Goal: Task Accomplishment & Management: Manage account settings

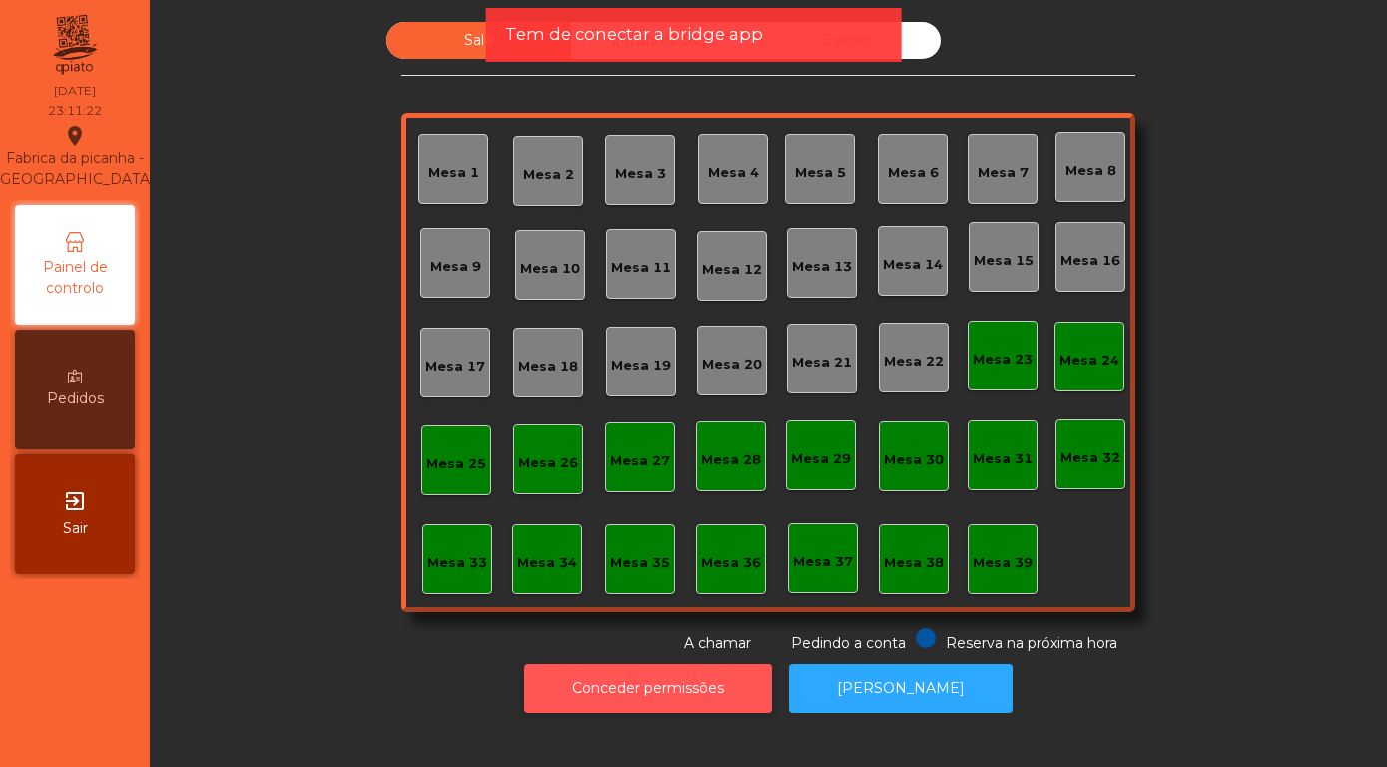
click at [678, 699] on button "Conceder permissões" at bounding box center [648, 688] width 248 height 49
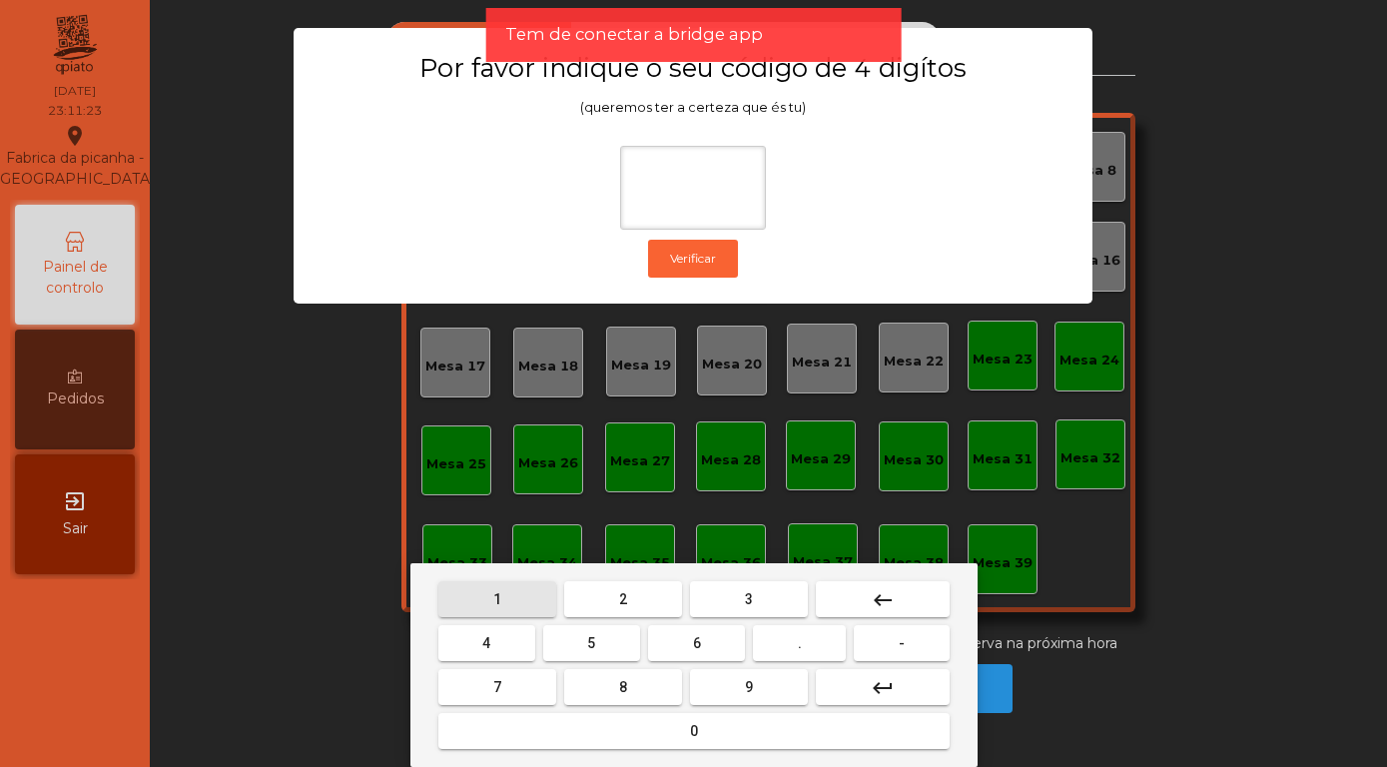
click at [480, 589] on button "1" at bounding box center [497, 599] width 118 height 36
click at [740, 579] on mat-keyboard-key "3" at bounding box center [749, 599] width 126 height 44
click at [604, 645] on button "5" at bounding box center [591, 643] width 97 height 36
click at [623, 741] on button "0" at bounding box center [693, 731] width 511 height 36
click at [883, 600] on mat-icon "keyboard_backspace" at bounding box center [883, 600] width 24 height 24
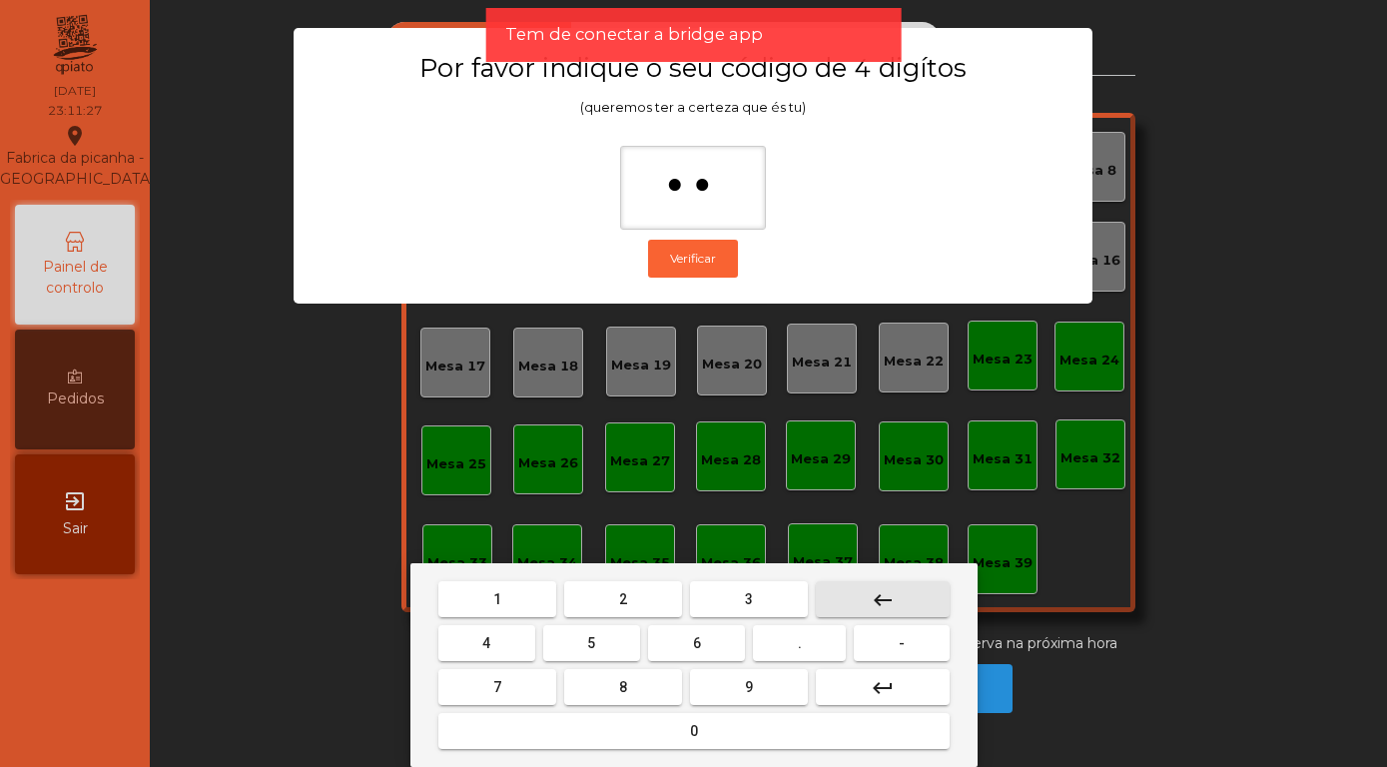
click at [880, 609] on mat-icon "keyboard_backspace" at bounding box center [883, 600] width 24 height 24
type input "*"
click at [874, 601] on mat-icon "keyboard_backspace" at bounding box center [883, 600] width 24 height 24
click at [865, 592] on button "keyboard_backspace" at bounding box center [883, 599] width 134 height 36
click at [481, 604] on button "1" at bounding box center [497, 599] width 118 height 36
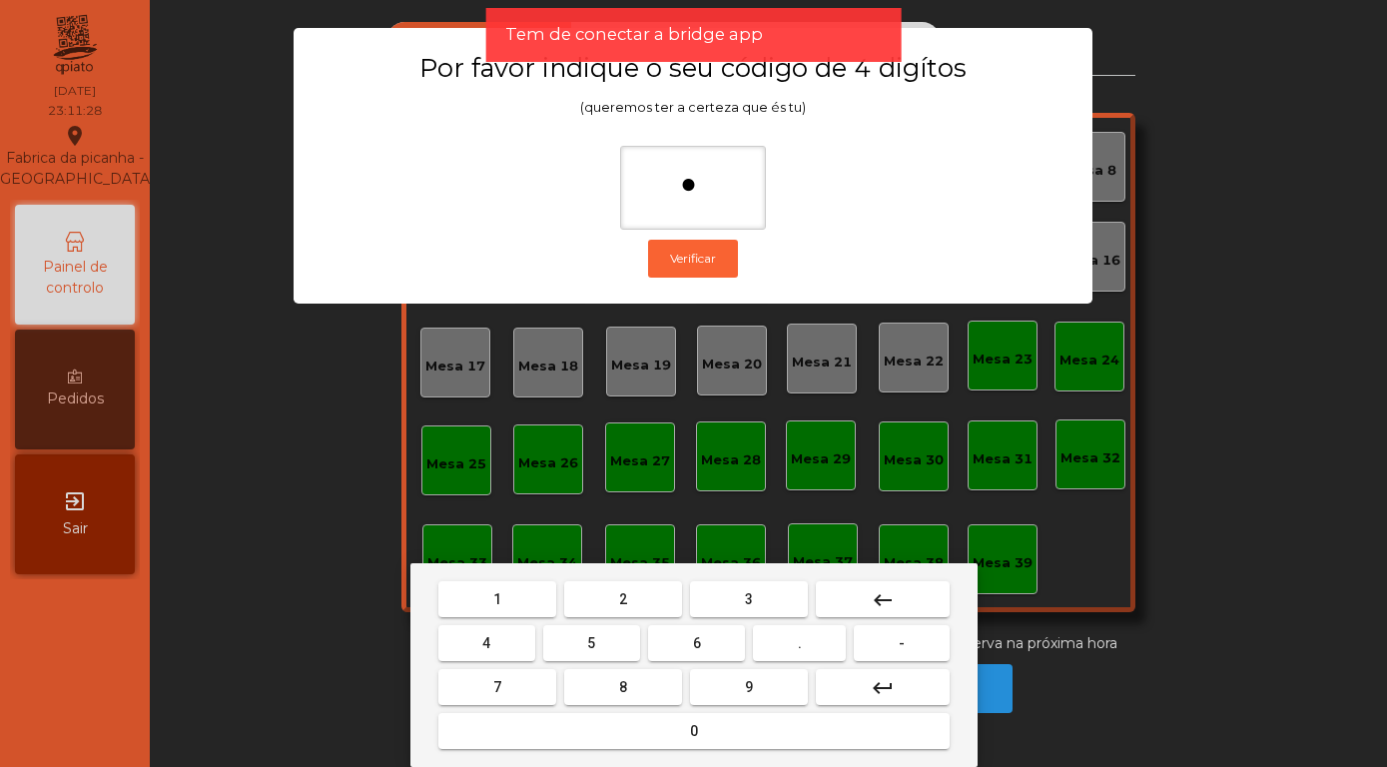
click at [753, 590] on button "3" at bounding box center [749, 599] width 118 height 36
click at [594, 653] on button "5" at bounding box center [591, 643] width 97 height 36
click at [638, 727] on button "0" at bounding box center [693, 731] width 511 height 36
type input "****"
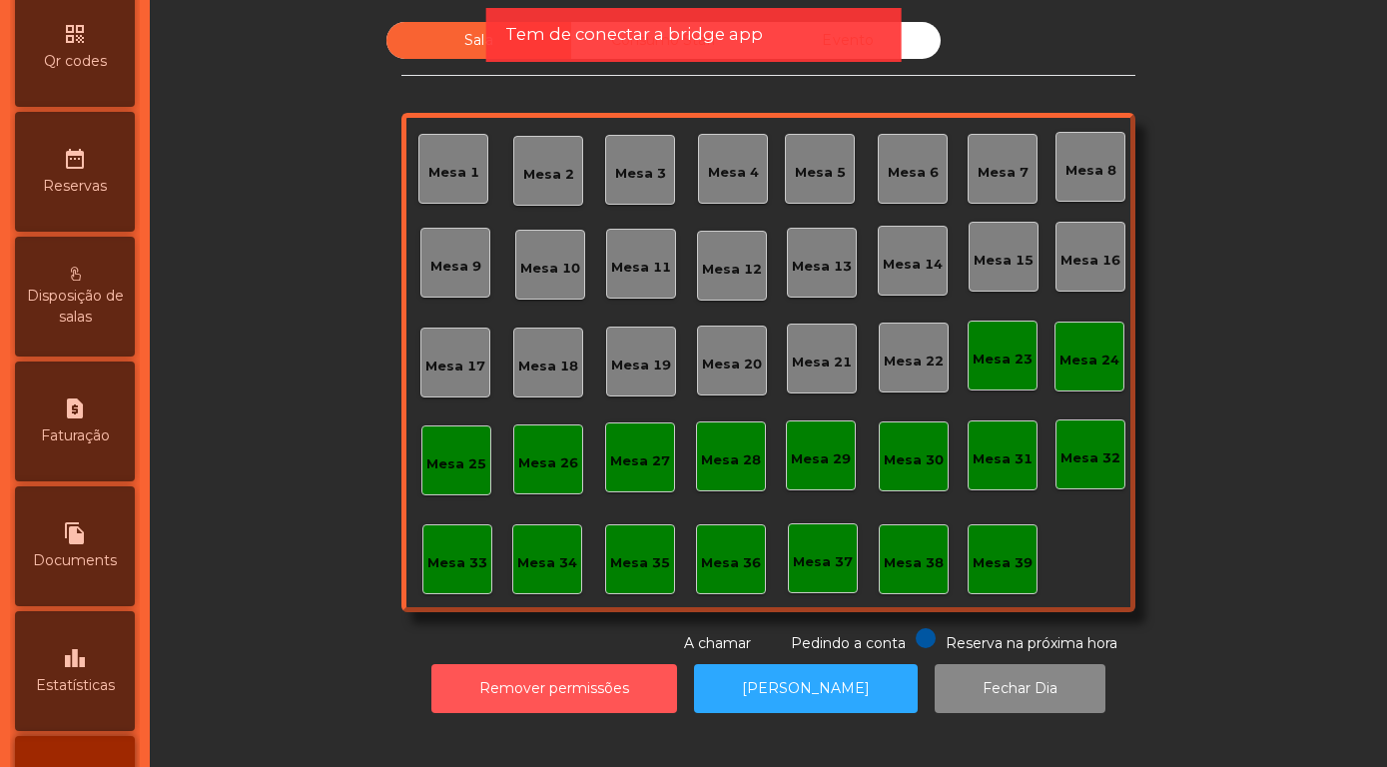
scroll to position [696, 0]
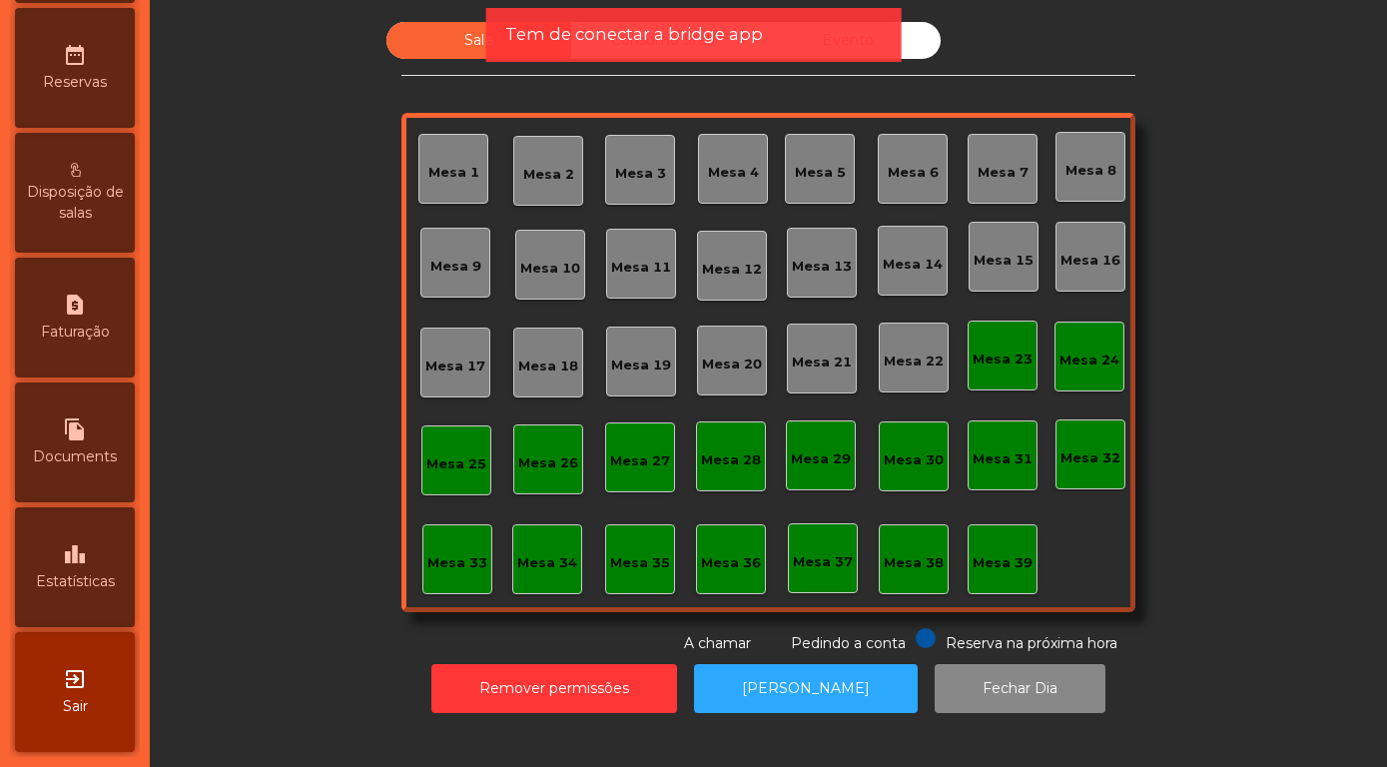
click at [52, 560] on div "leaderboard Estatísticas" at bounding box center [75, 567] width 120 height 120
